Goal: Find specific page/section: Find specific page/section

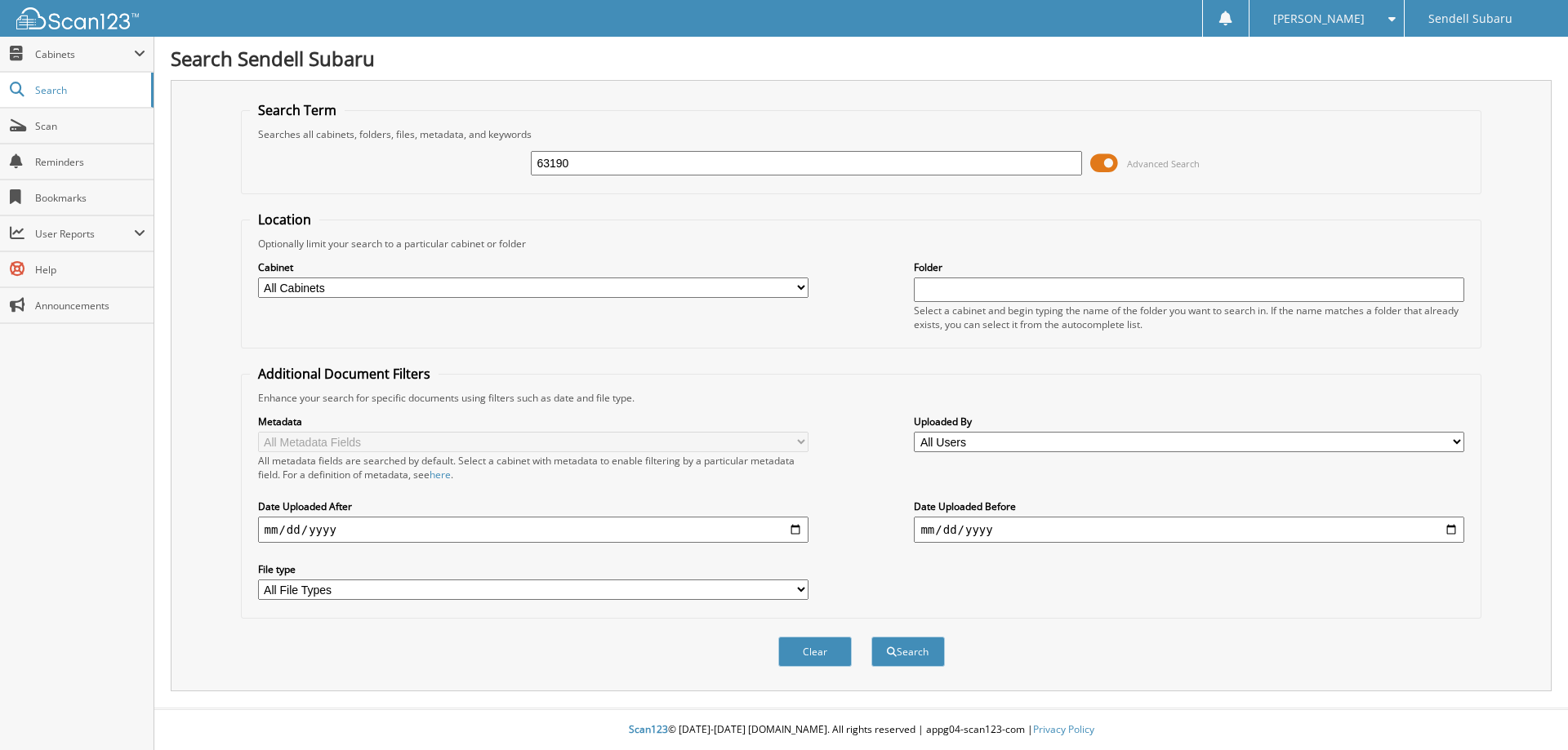
type input "63190"
click at [872, 637] on button "Search" at bounding box center [909, 651] width 74 height 30
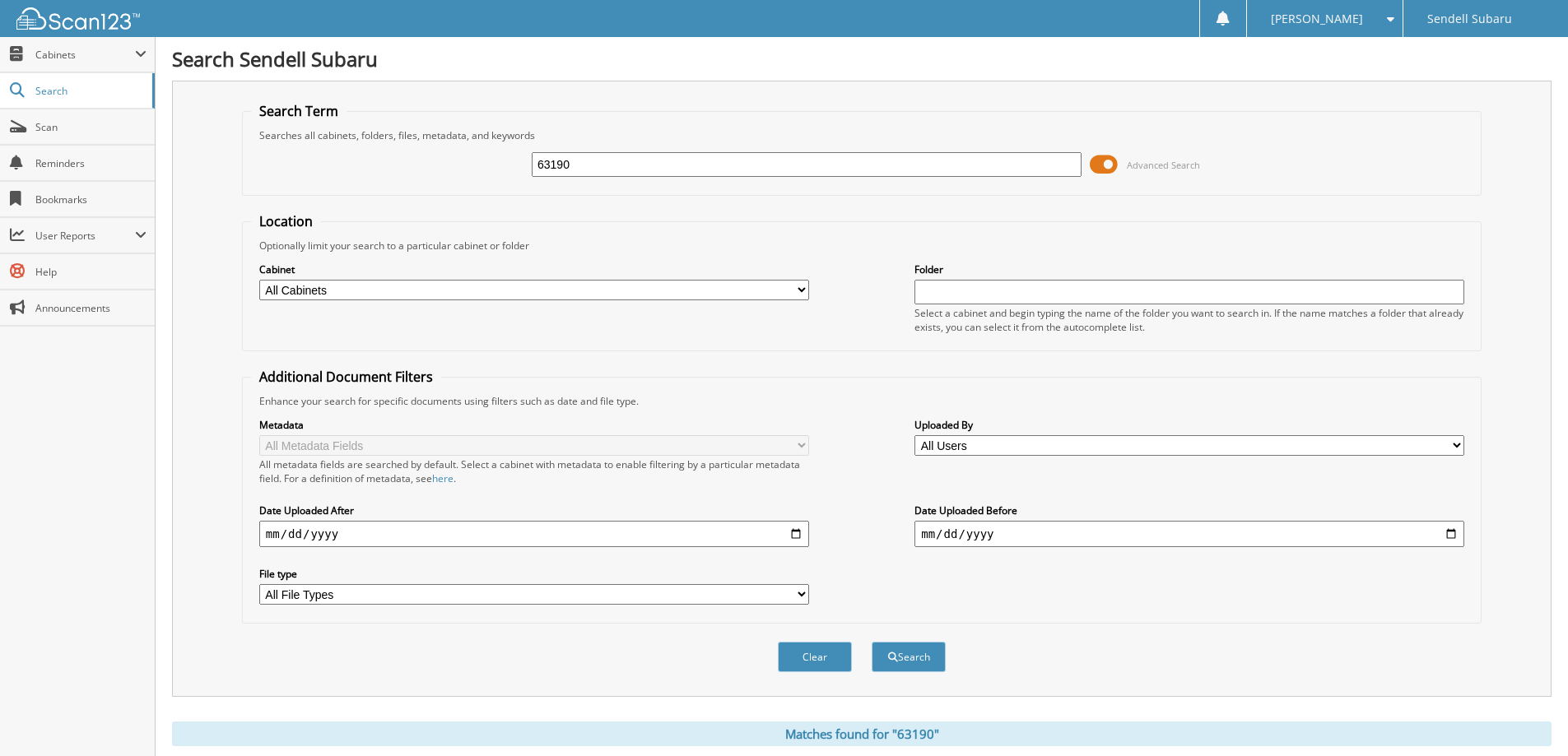
click at [1113, 164] on span at bounding box center [1104, 165] width 28 height 25
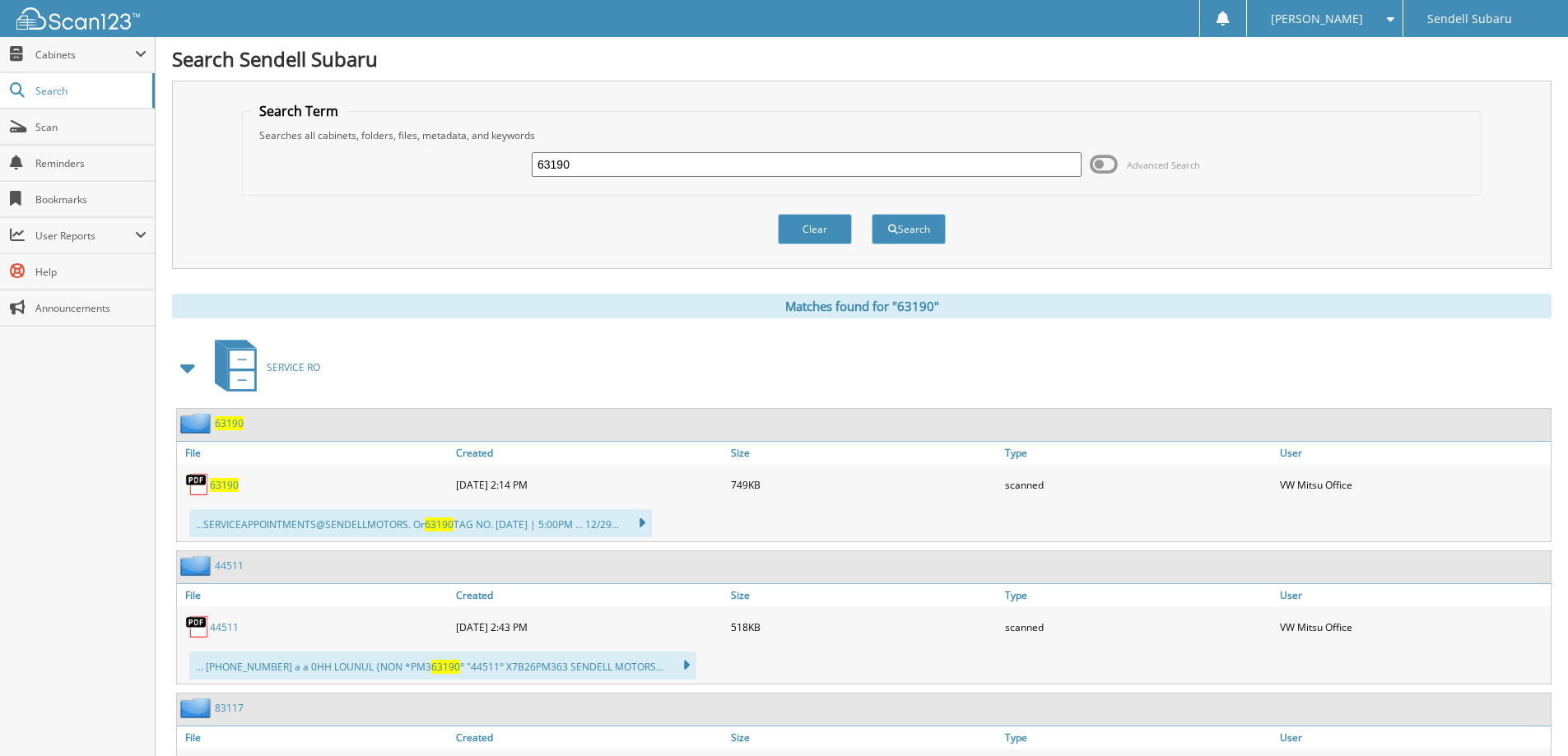
click at [230, 489] on span "63190" at bounding box center [224, 485] width 29 height 14
